Goal: Check status: Check status

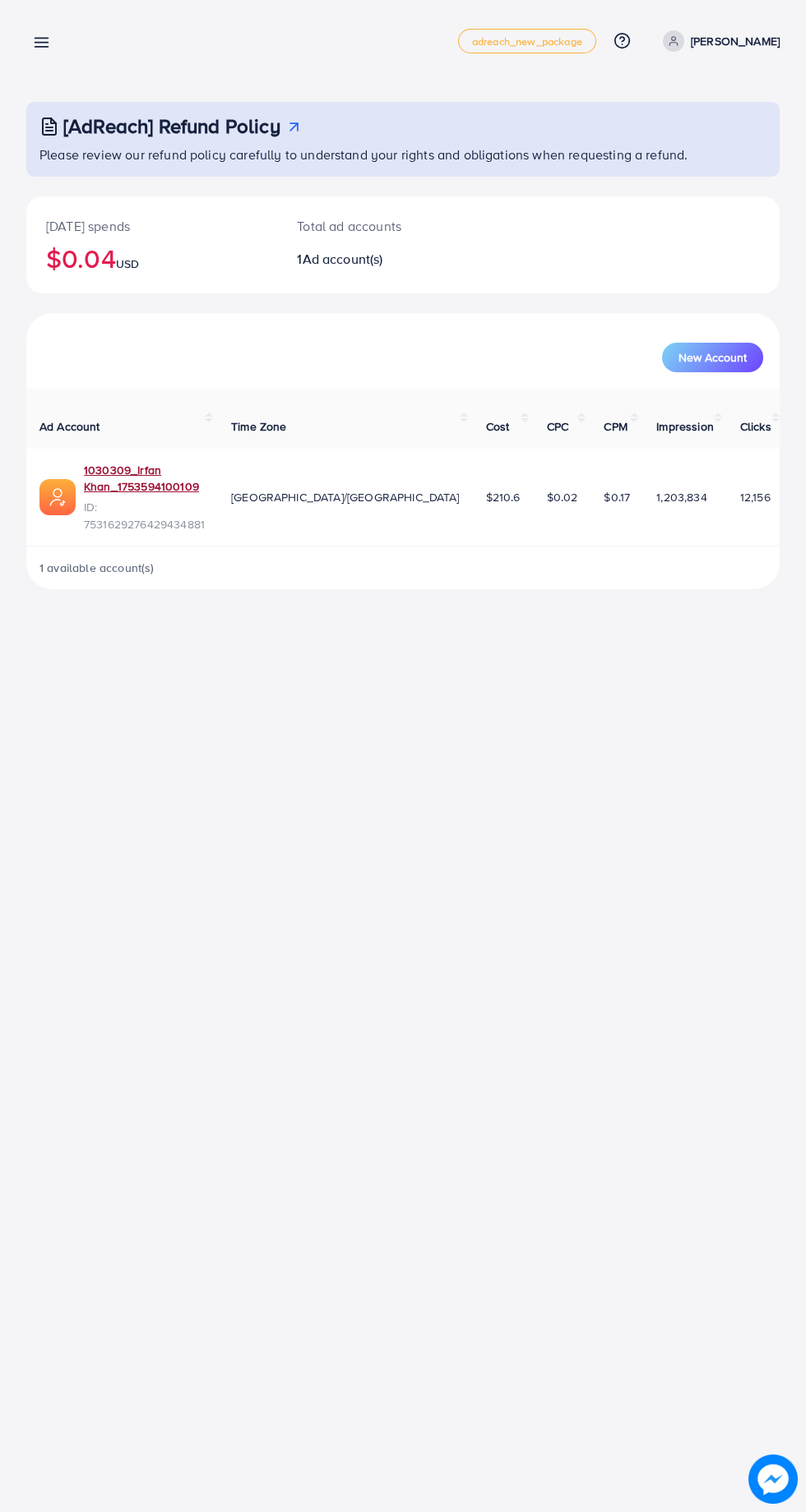
click at [189, 462] on link "1030309_Irfan Khan_1753594100109" at bounding box center [145, 479] width 121 height 34
click at [166, 424] on th "Ad Account" at bounding box center [122, 418] width 192 height 60
click at [150, 462] on link "1030309_Irfan Khan_1753594100109" at bounding box center [145, 479] width 121 height 34
click at [175, 462] on link "1030309_Irfan Khan_1753594100109" at bounding box center [145, 479] width 121 height 34
click at [141, 462] on link "1030309_Irfan Khan_1753594100109" at bounding box center [145, 479] width 121 height 34
